Goal: Find specific page/section: Find specific page/section

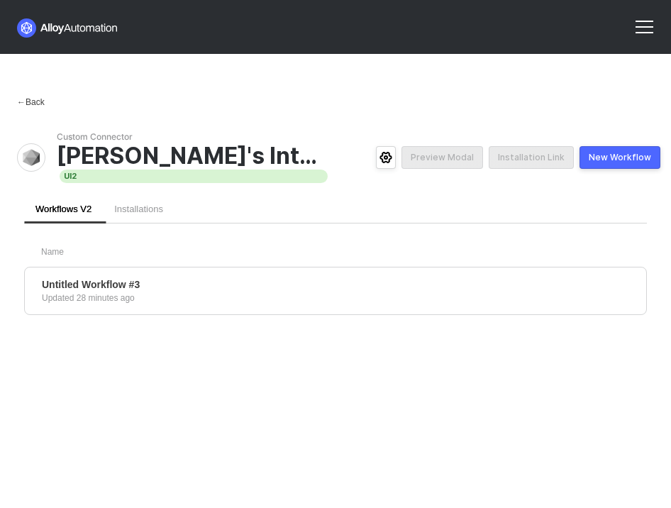
click at [40, 106] on div "← Back" at bounding box center [31, 102] width 28 height 12
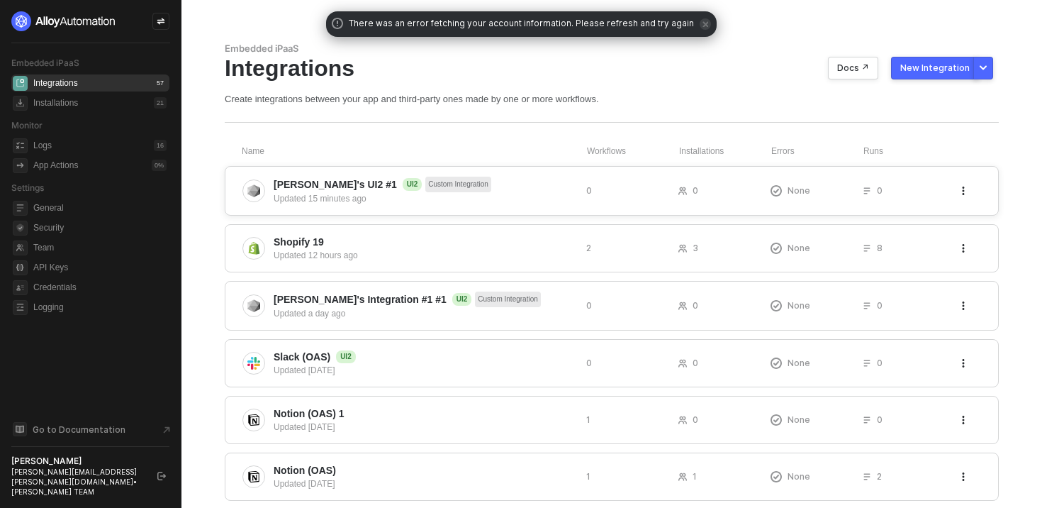
click at [504, 188] on span "Eduardo's UI2 #1 UI2 Custom Integration" at bounding box center [424, 185] width 301 height 16
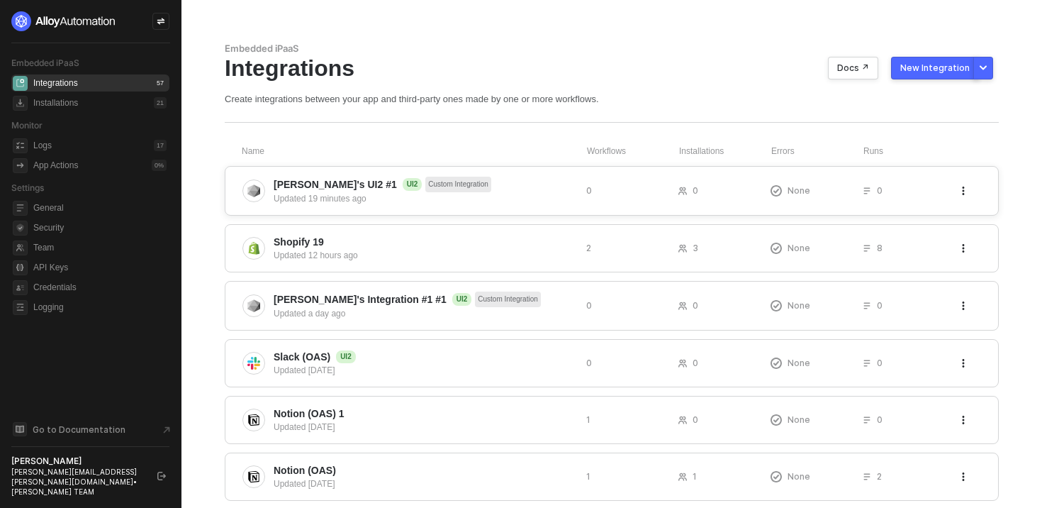
click at [514, 184] on span "Eduardo's UI2 #1 UI2 Custom Integration" at bounding box center [424, 185] width 301 height 16
